Goal: Find specific page/section: Find specific page/section

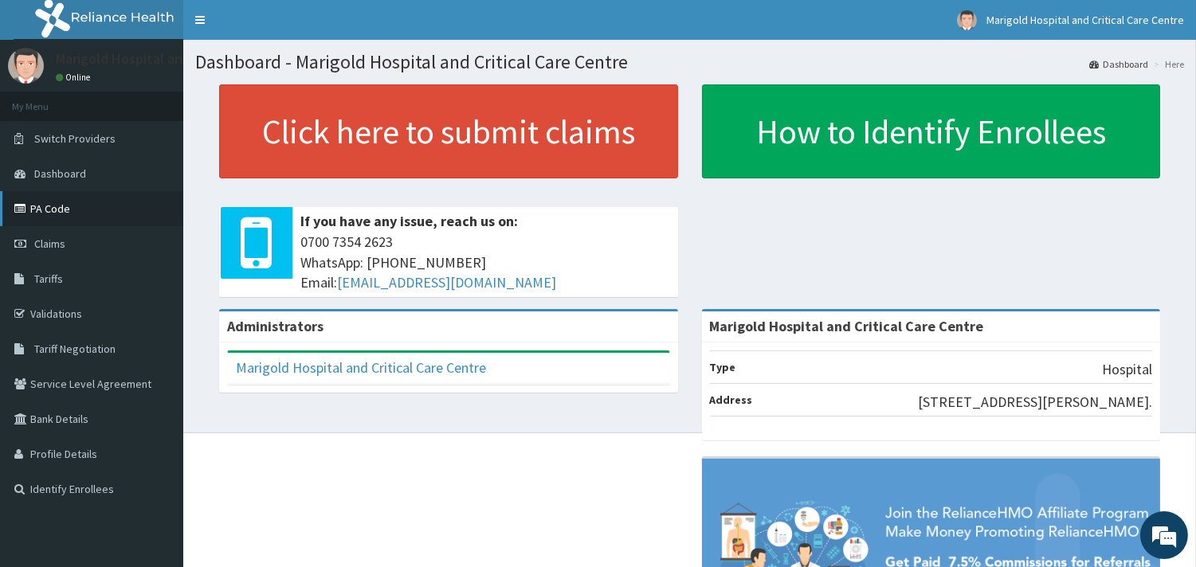
click at [104, 208] on link "PA Code" at bounding box center [91, 208] width 183 height 35
click at [100, 203] on link "PA Code" at bounding box center [91, 208] width 183 height 35
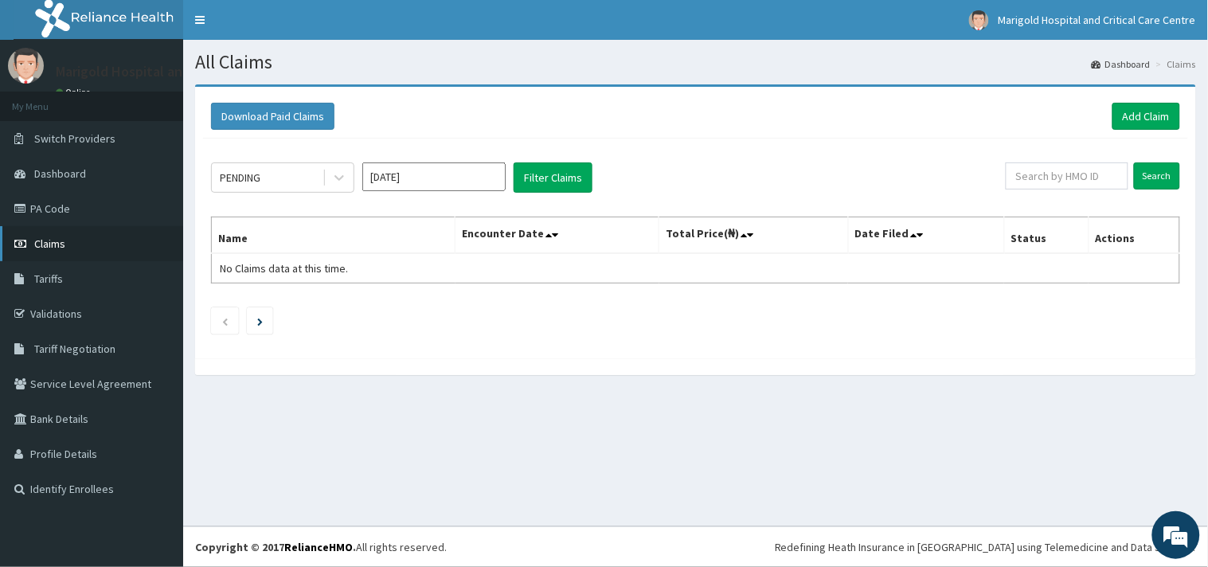
click at [92, 237] on link "Claims" at bounding box center [91, 243] width 183 height 35
drag, startPoint x: 80, startPoint y: 186, endPoint x: 77, endPoint y: 196, distance: 9.9
click at [80, 187] on link "Dashboard" at bounding box center [91, 173] width 183 height 35
click at [77, 207] on link "PA Code" at bounding box center [91, 208] width 183 height 35
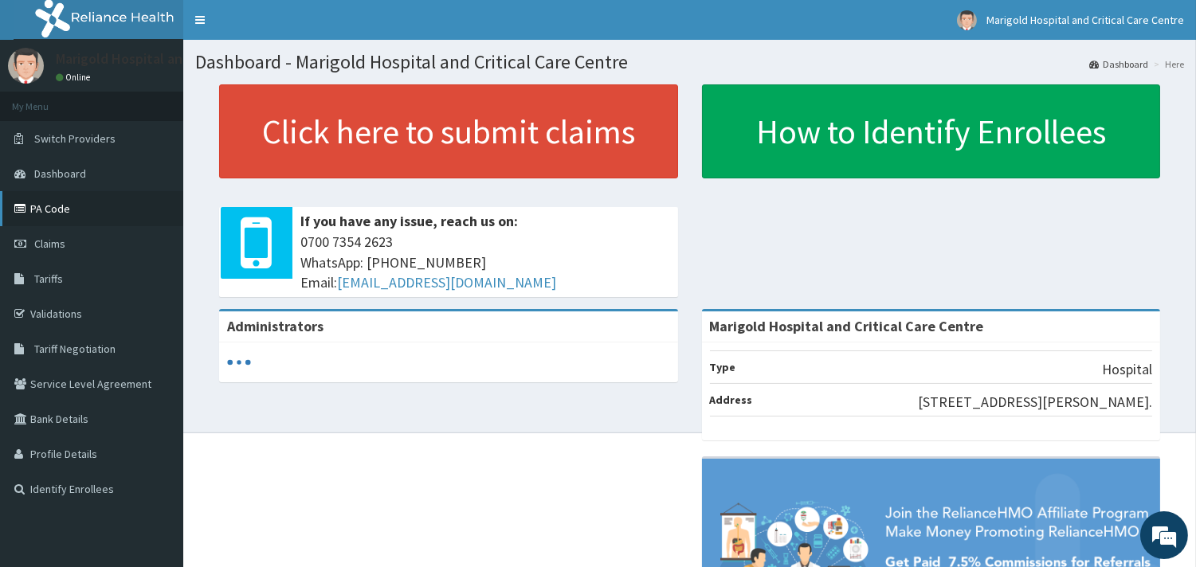
click at [70, 202] on link "PA Code" at bounding box center [91, 208] width 183 height 35
